Goal: Use online tool/utility

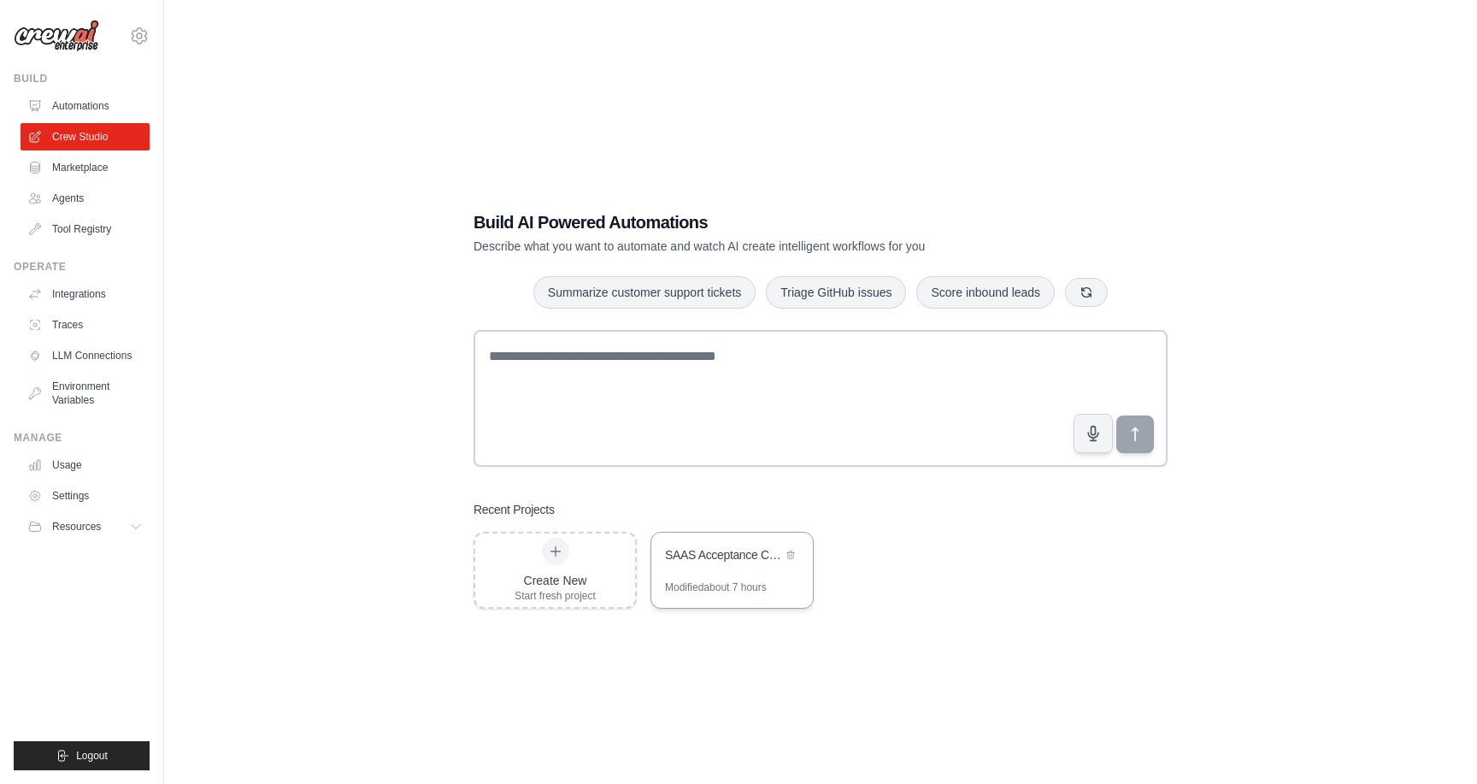
click at [705, 581] on div "Modified about 7 hours" at bounding box center [716, 588] width 102 height 14
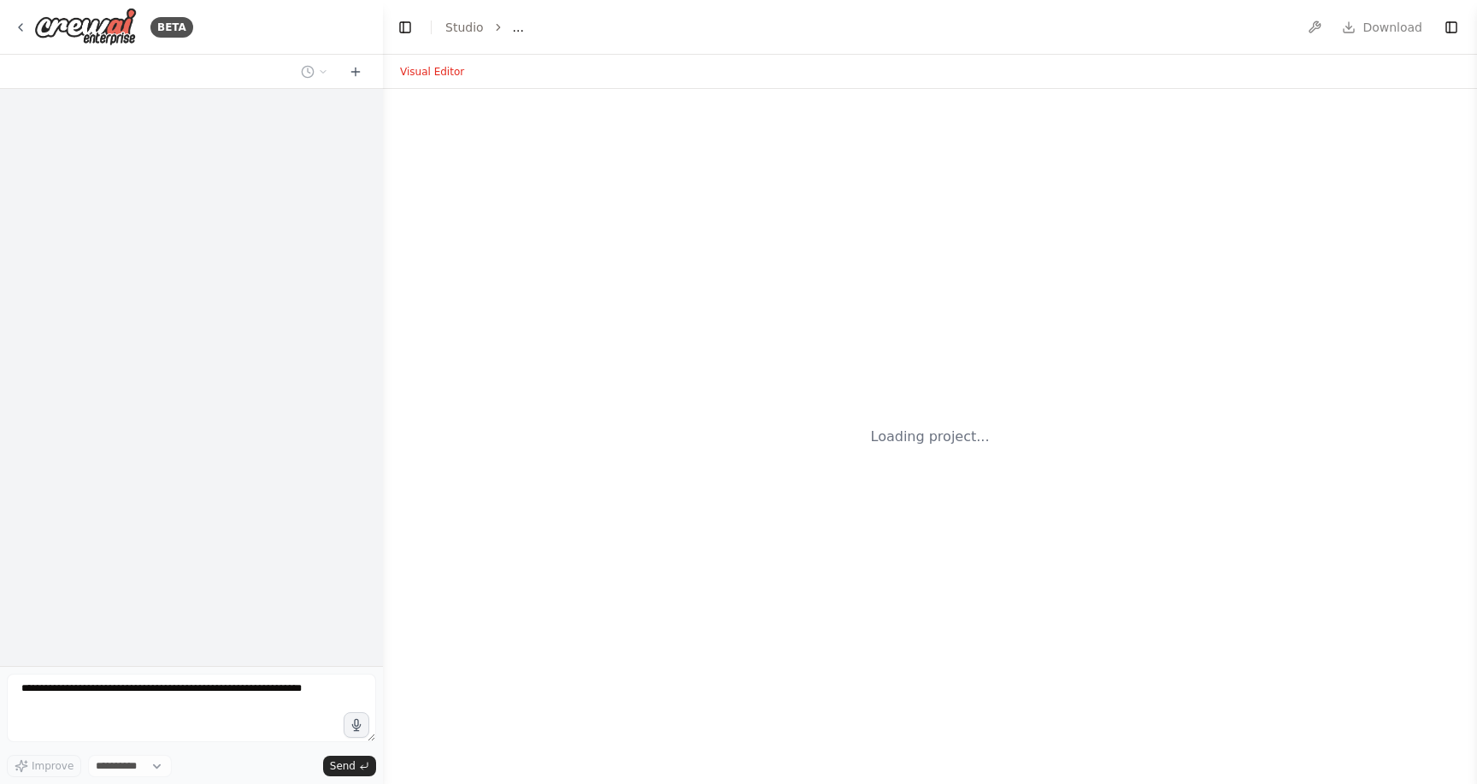
select select "****"
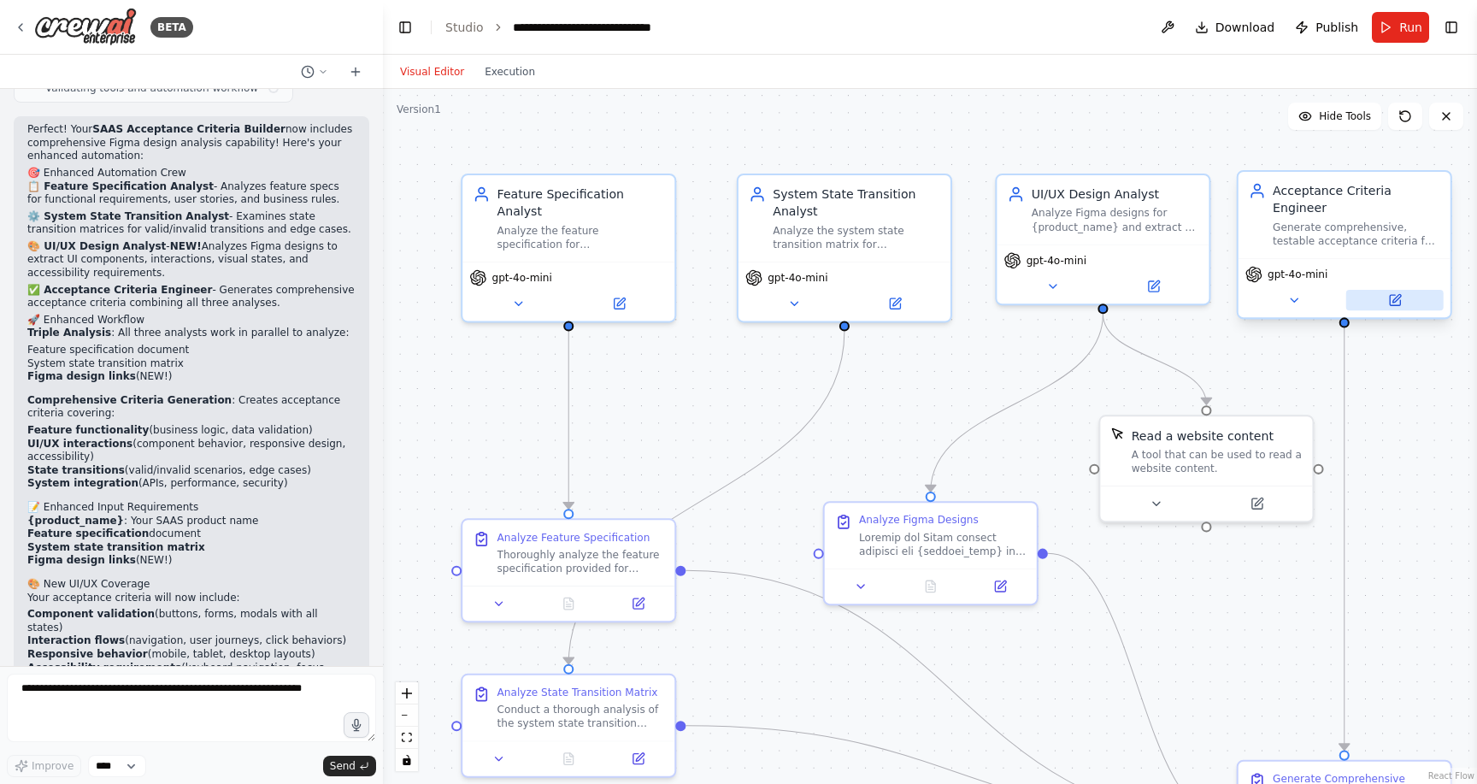
scroll to position [4992, 0]
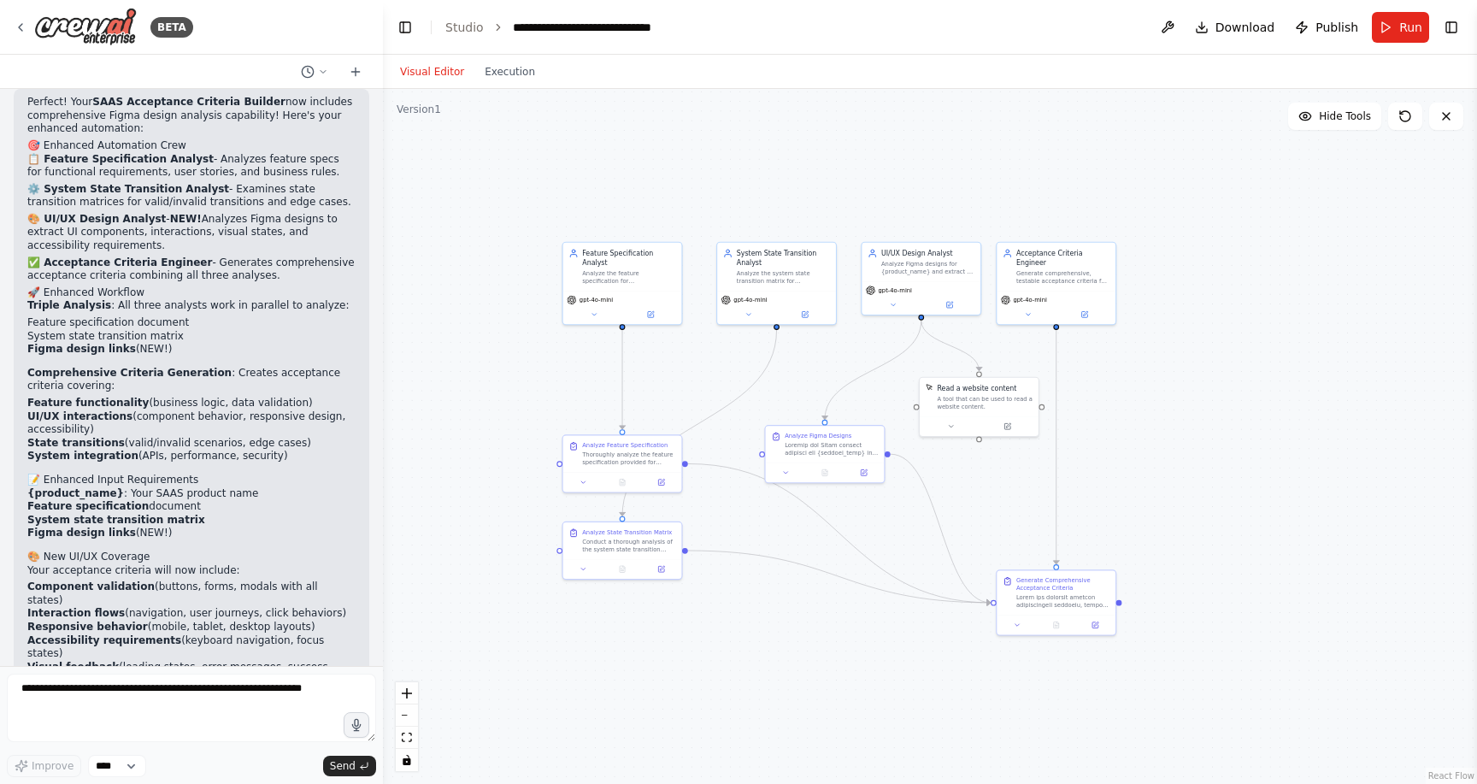
drag, startPoint x: 1451, startPoint y: 363, endPoint x: 1110, endPoint y: 358, distance: 341.2
click at [1110, 358] on div ".deletable-edge-delete-btn { width: 20px; height: 20px; border: 0px solid #ffff…" at bounding box center [930, 436] width 1094 height 695
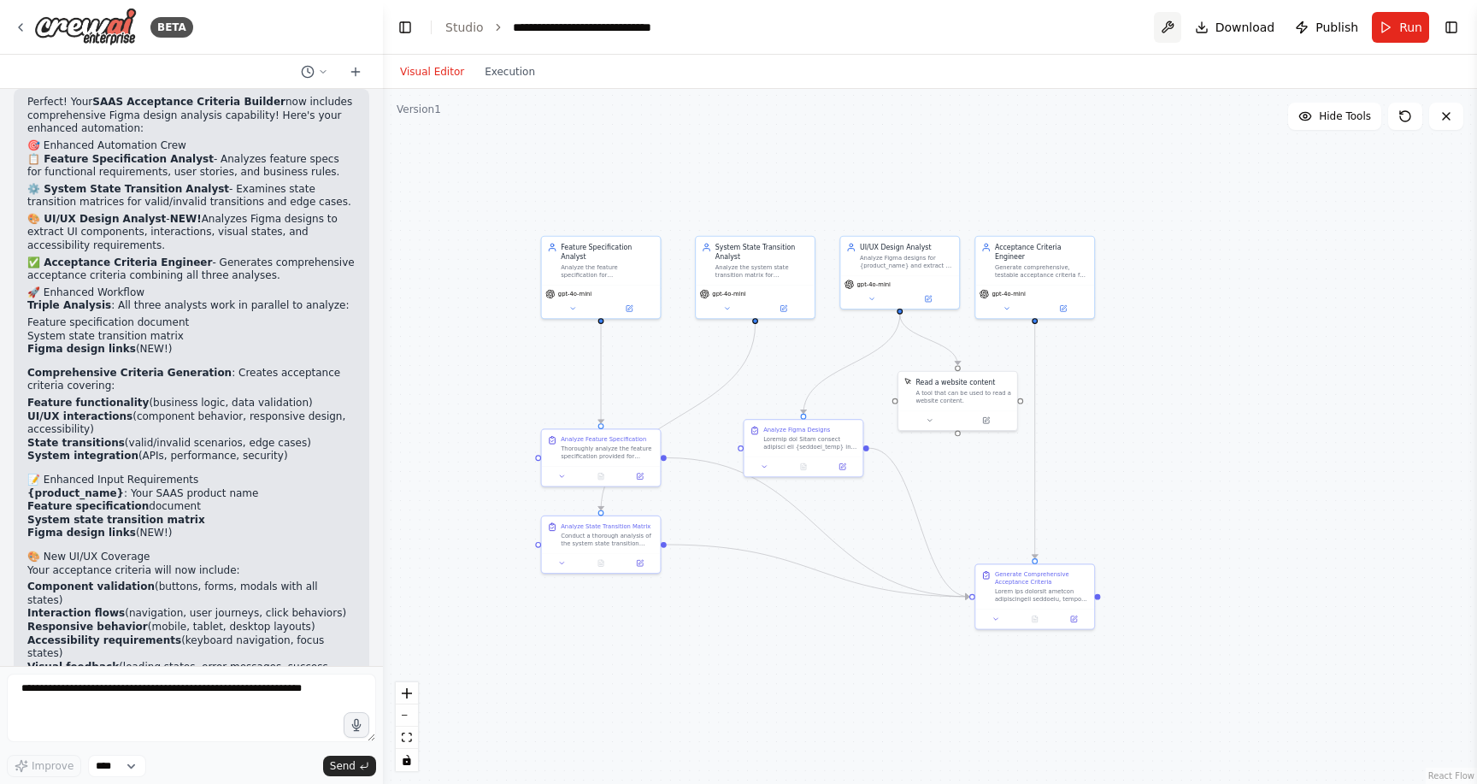
click at [1169, 31] on button at bounding box center [1167, 27] width 27 height 31
click at [1449, 21] on button "Toggle Right Sidebar" at bounding box center [1452, 27] width 24 height 24
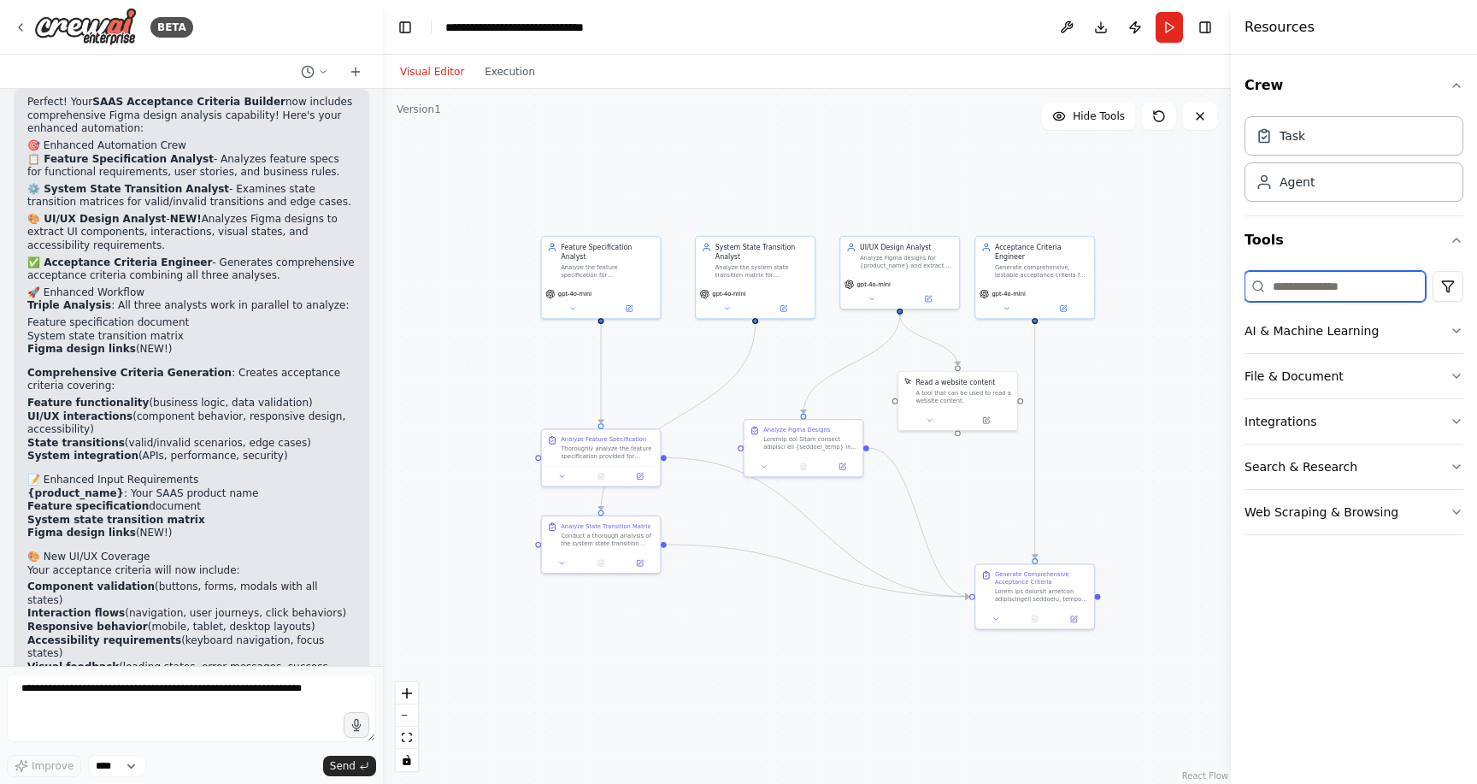
click at [1316, 275] on input at bounding box center [1335, 286] width 181 height 31
click at [1369, 292] on input "****" at bounding box center [1335, 286] width 181 height 31
type input "****"
click at [1373, 337] on button "Integrations" at bounding box center [1354, 331] width 219 height 44
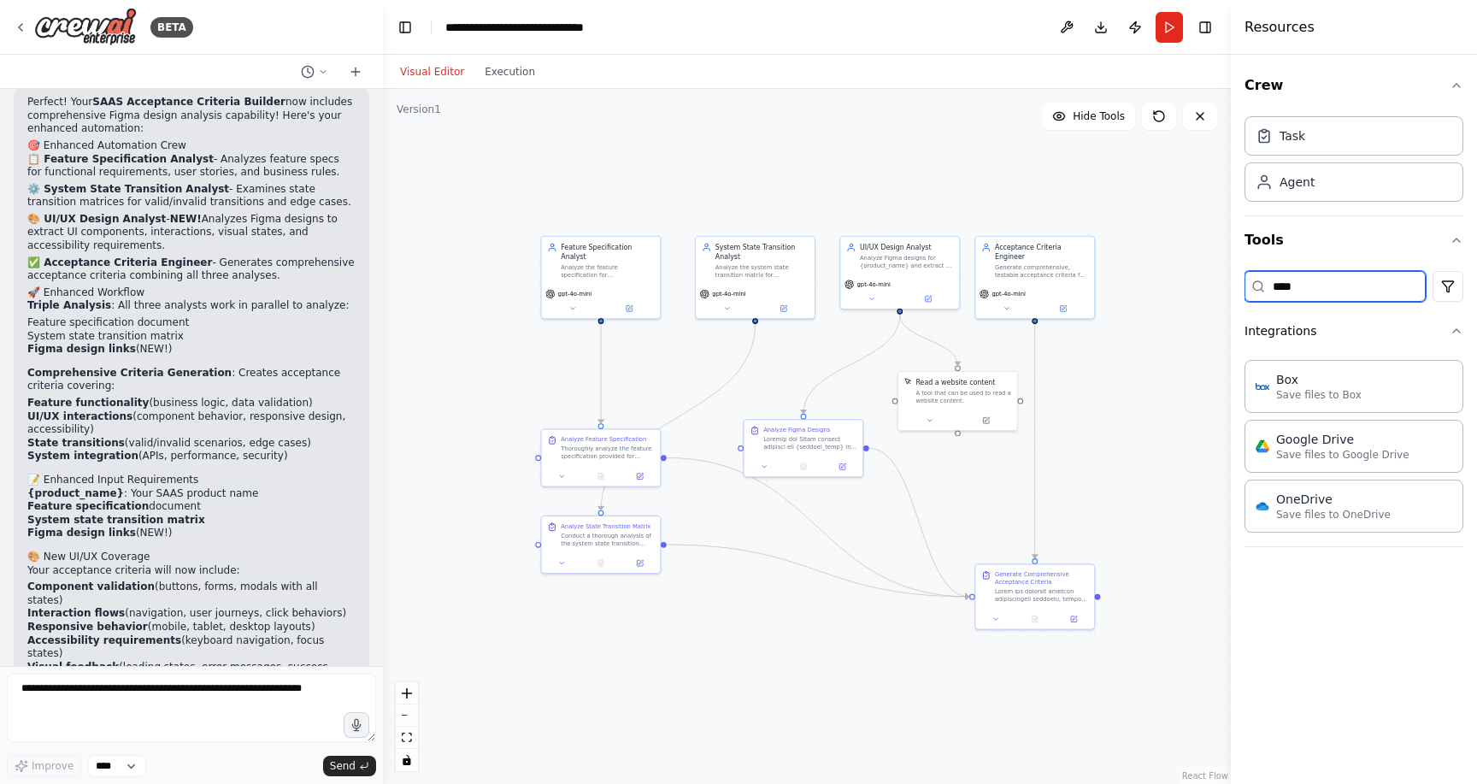
click at [1371, 286] on input "****" at bounding box center [1335, 286] width 181 height 31
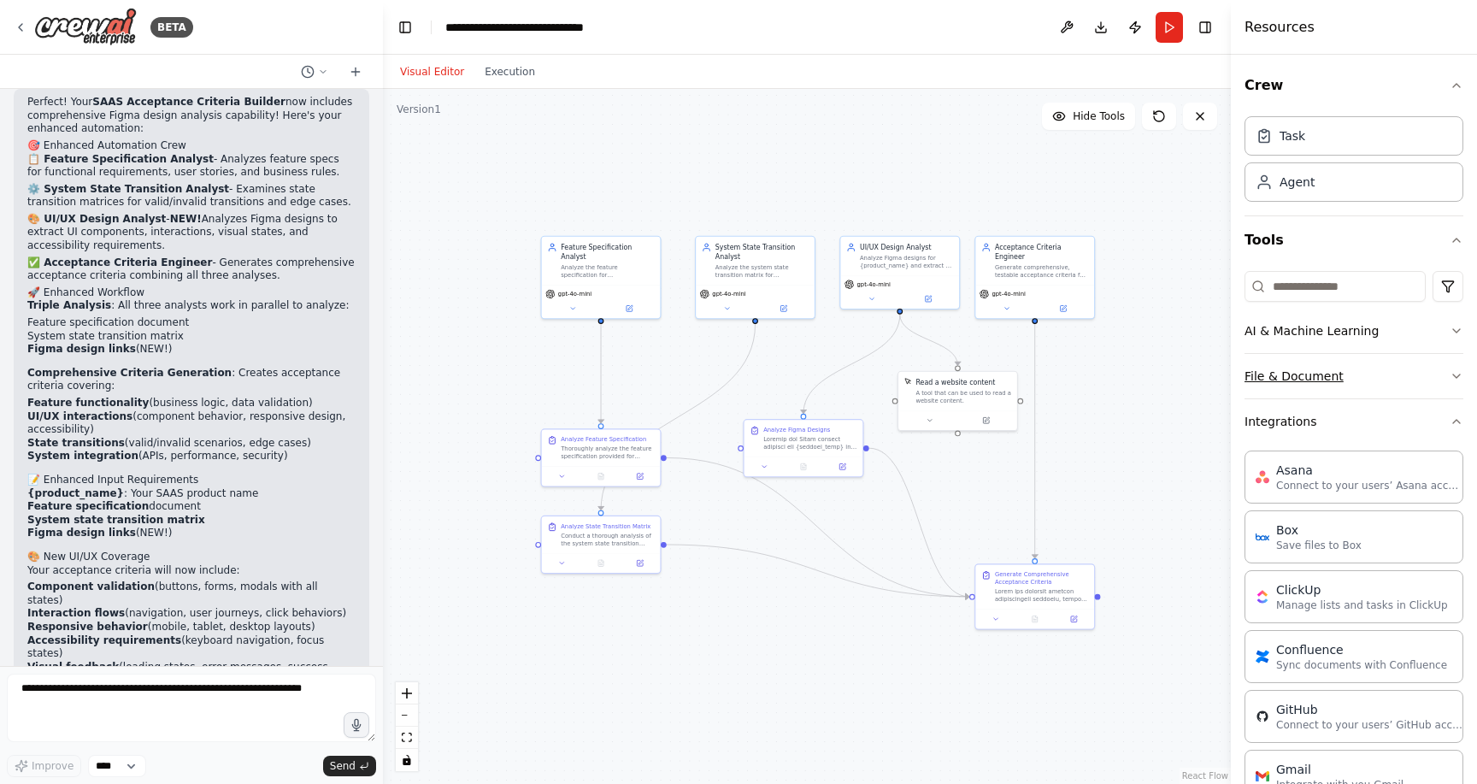
click at [1377, 358] on button "File & Document" at bounding box center [1354, 376] width 219 height 44
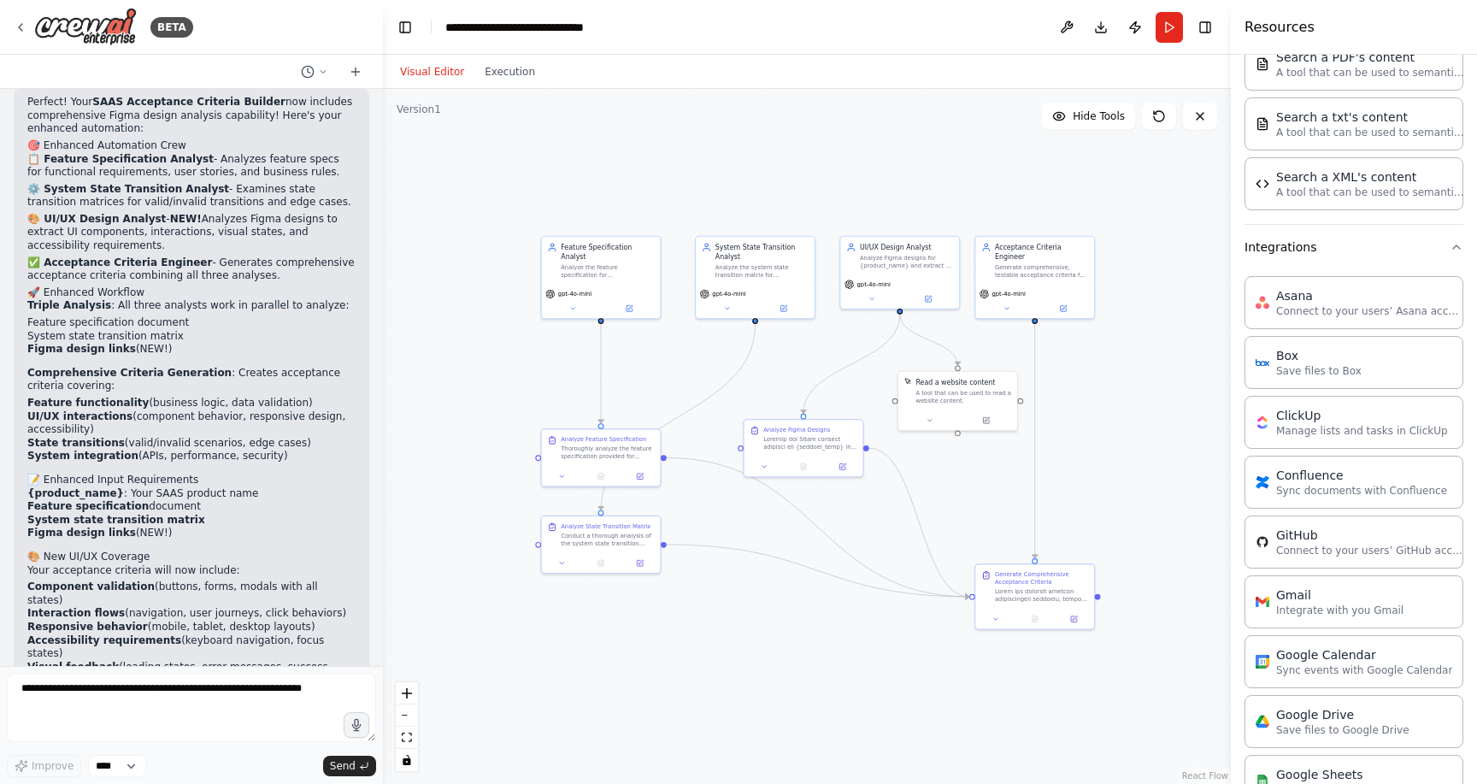
scroll to position [0, 0]
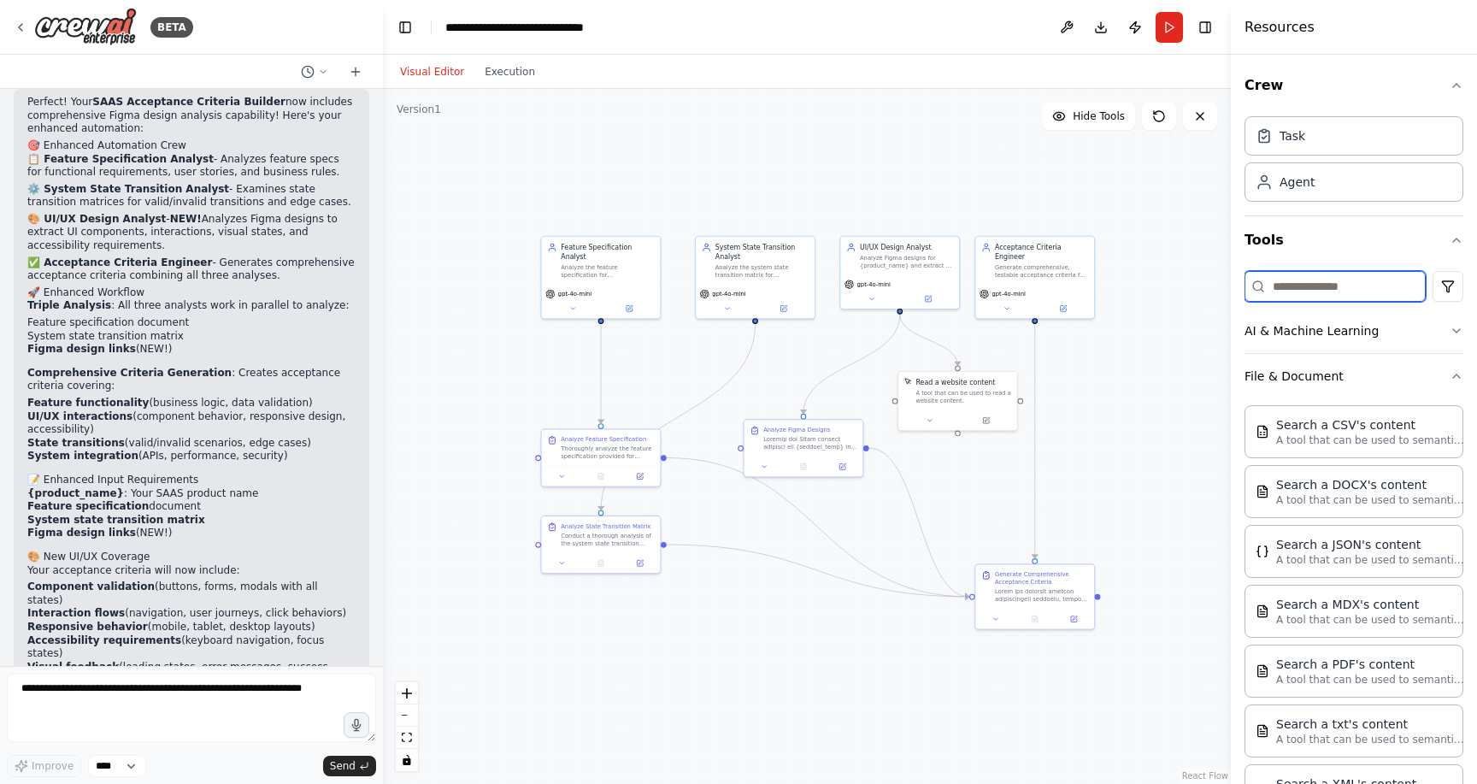
click at [1325, 289] on input at bounding box center [1335, 286] width 181 height 31
type input "*"
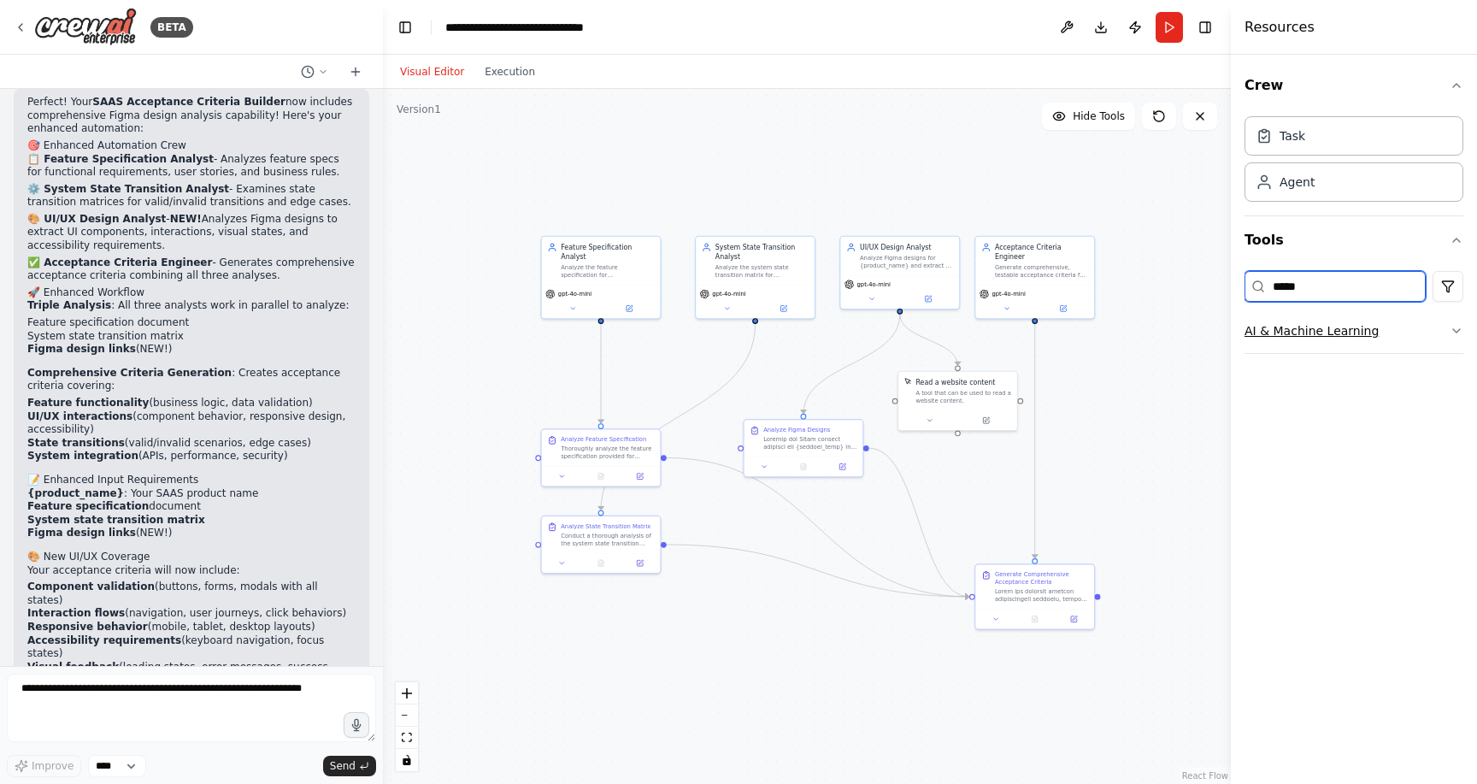
type input "*****"
click at [1395, 327] on button "AI & Machine Learning" at bounding box center [1354, 331] width 219 height 44
click at [1371, 475] on div "Dall-E Tool Generates images using OpenAI's Dall-E model. Vision Tool This tool…" at bounding box center [1354, 419] width 219 height 133
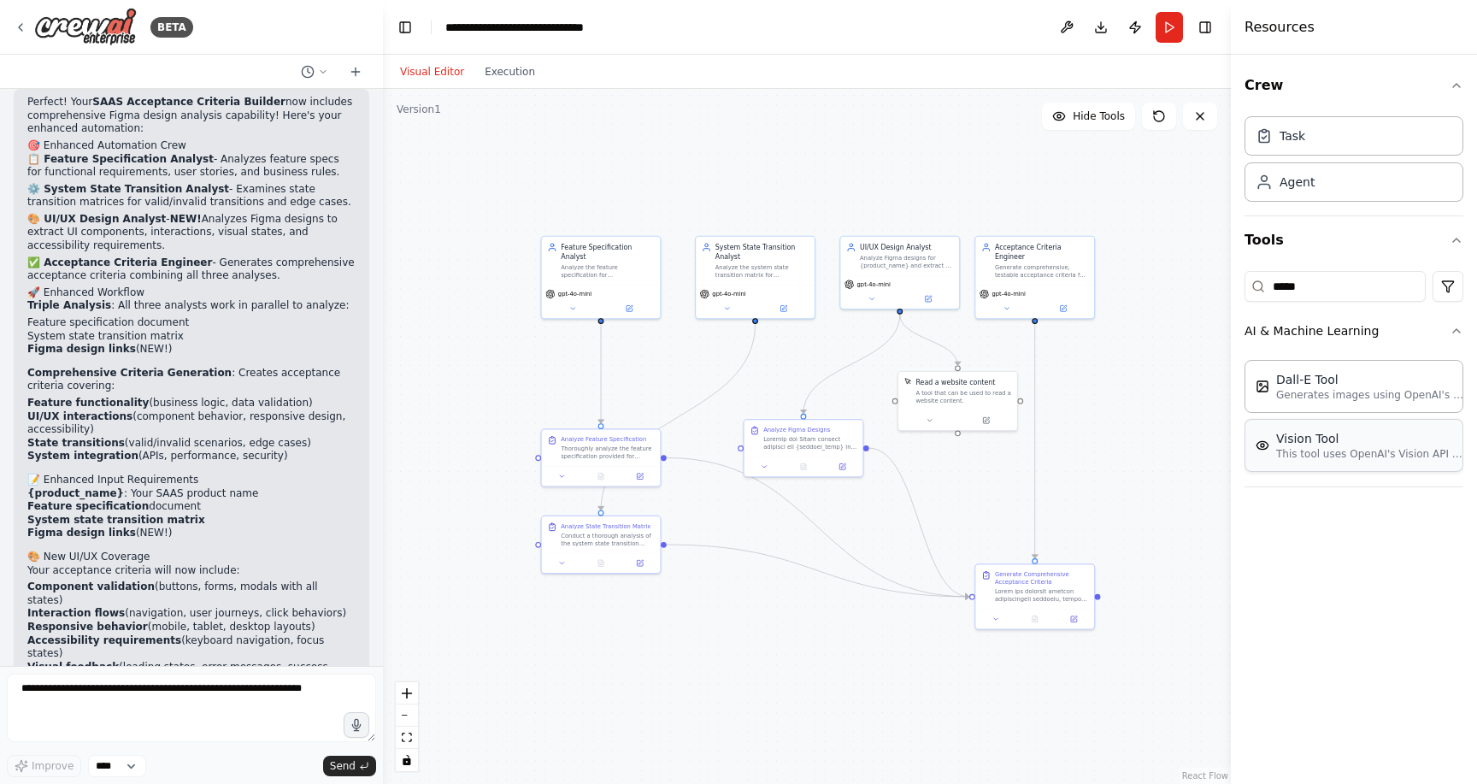
click at [1371, 455] on p "This tool uses OpenAI's Vision API to describe the contents of an image." at bounding box center [1370, 454] width 188 height 14
click at [1294, 447] on p "This tool uses OpenAI's Vision API to describe the contents of an image." at bounding box center [1370, 454] width 188 height 14
click at [1275, 451] on div "Vision Tool This tool uses OpenAI's Vision API to describe the contents of an i…" at bounding box center [1354, 445] width 197 height 31
drag, startPoint x: 919, startPoint y: 298, endPoint x: 964, endPoint y: 477, distance: 185.2
click at [964, 477] on div "This tool uses OpenAI's Vision API to describe the contents of an image." at bounding box center [983, 481] width 96 height 15
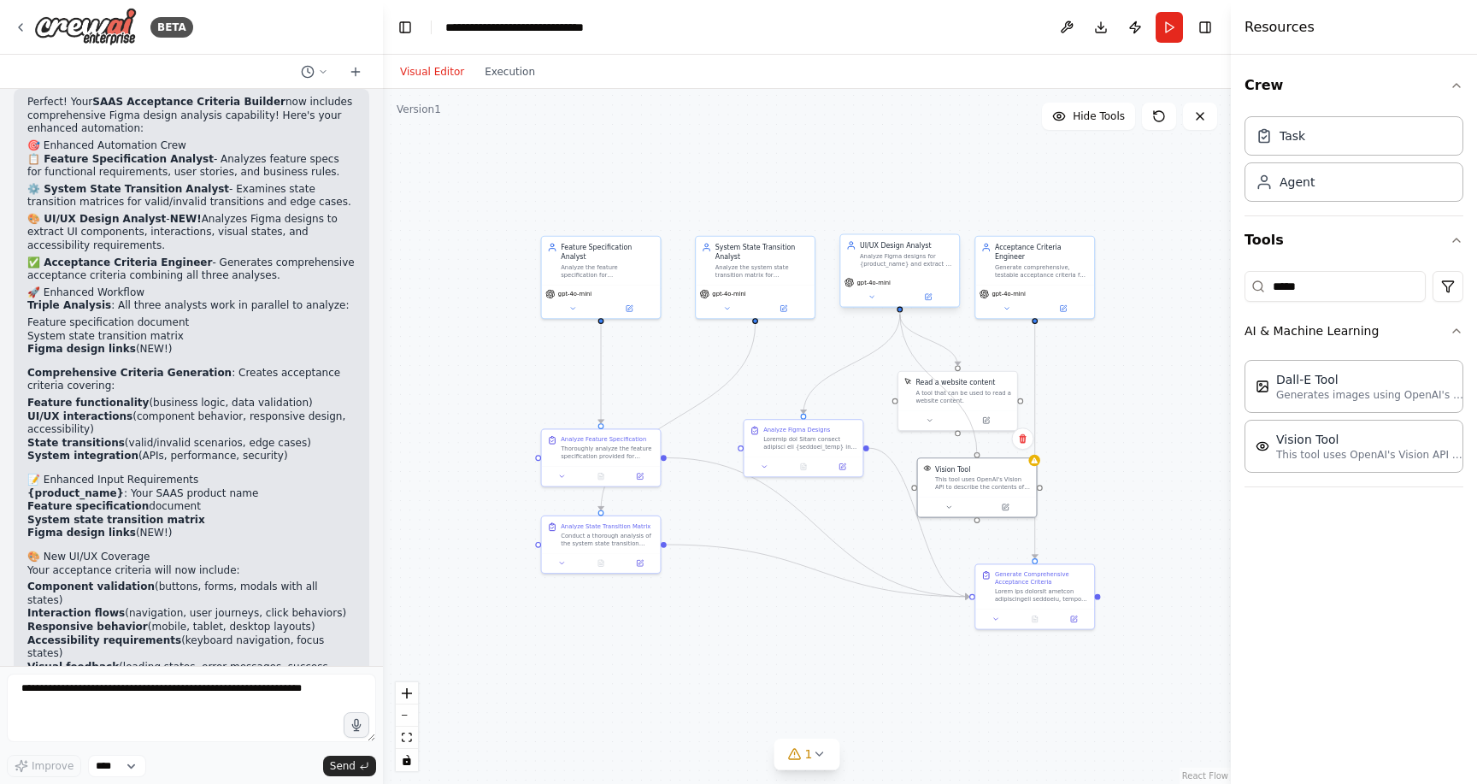
drag, startPoint x: 977, startPoint y: 453, endPoint x: 899, endPoint y: 304, distance: 168.6
click at [899, 304] on div "Feature Specification Analyst Analyze the feature specification for {product_na…" at bounding box center [731, 383] width 479 height 392
click at [983, 482] on div "This tool uses OpenAI's Vision API to describe the contents of an image." at bounding box center [983, 481] width 96 height 15
drag, startPoint x: 981, startPoint y: 482, endPoint x: 981, endPoint y: 493, distance: 11.1
click at [981, 493] on div "This tool uses OpenAI's Vision API to describe the contents of an image." at bounding box center [983, 491] width 96 height 15
